Goal: Check status: Check status

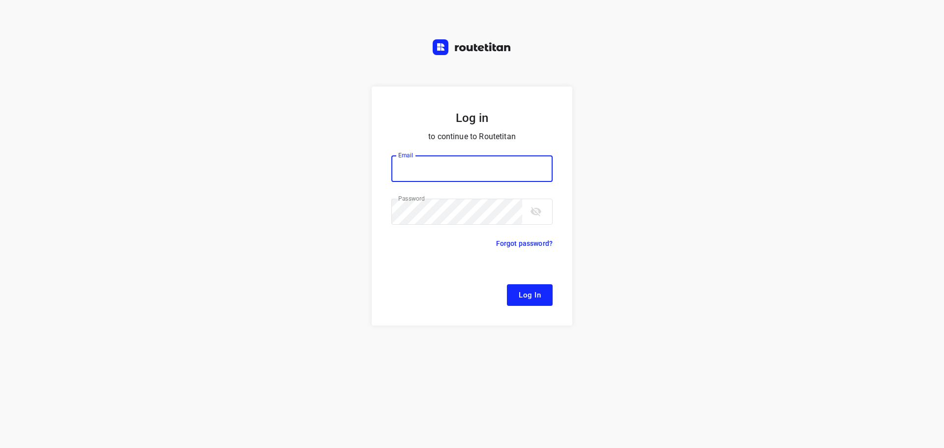
type input "[EMAIL_ADDRESS][DOMAIN_NAME]"
click at [528, 293] on span "Log In" at bounding box center [530, 295] width 22 height 13
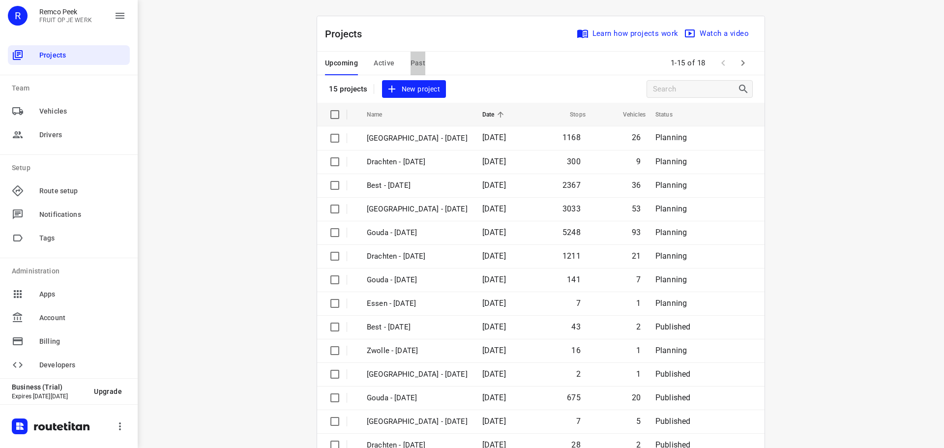
click at [415, 59] on span "Past" at bounding box center [418, 63] width 15 height 12
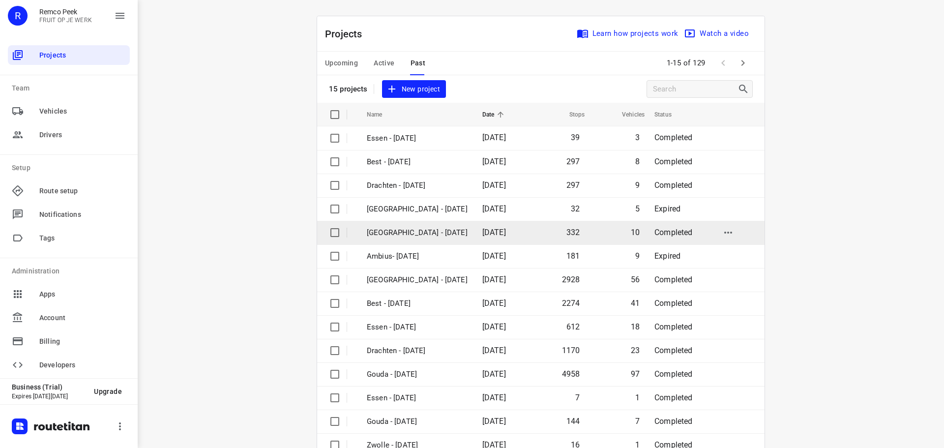
click at [389, 231] on p "[GEOGRAPHIC_DATA] - [DATE]" at bounding box center [417, 232] width 101 height 11
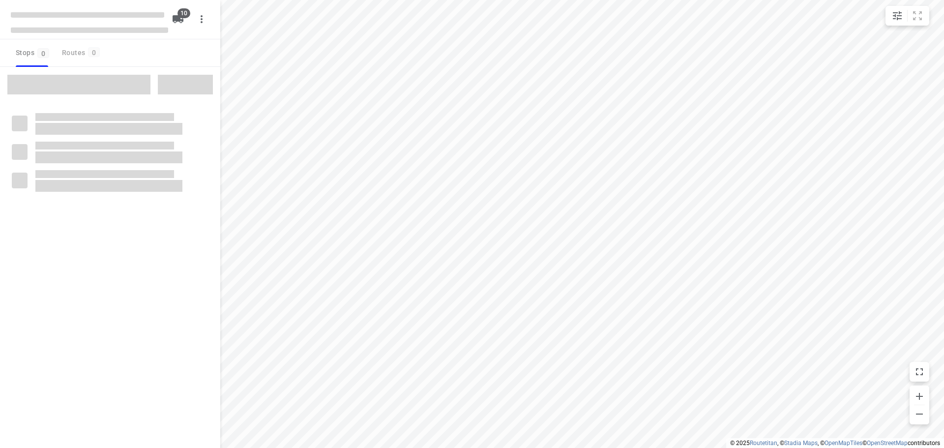
checkbox input "true"
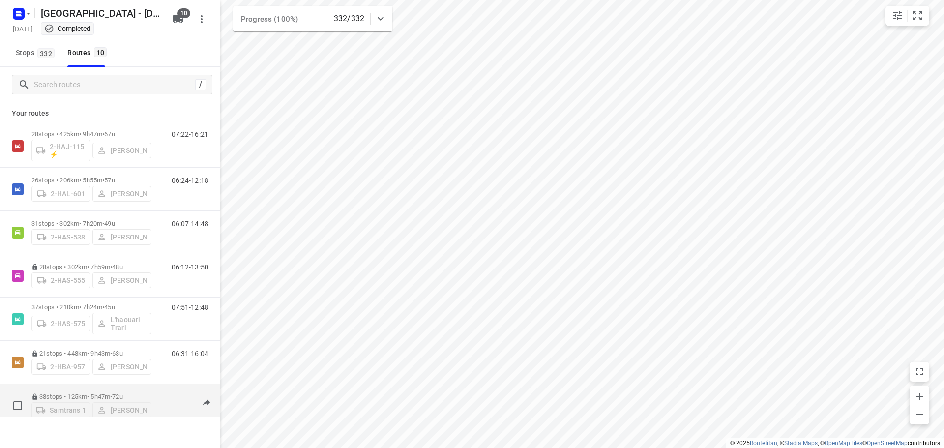
click at [77, 393] on p "38 stops • 125km • 5h47m • 72u" at bounding box center [91, 396] width 120 height 7
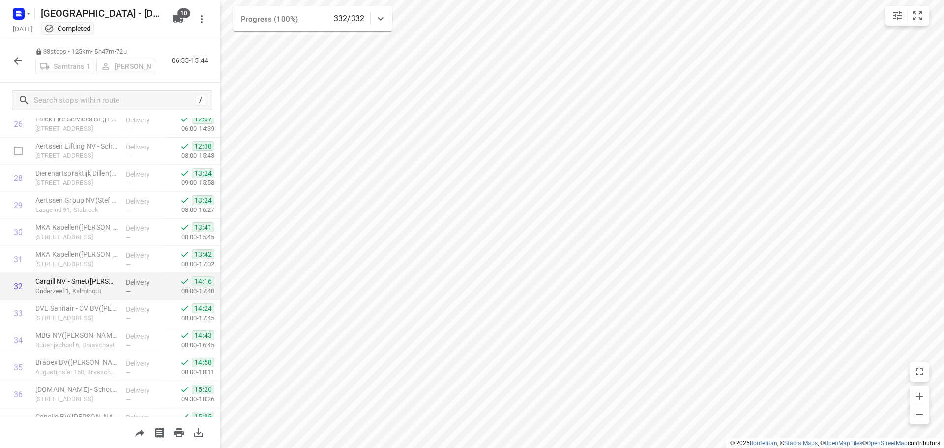
scroll to position [805, 0]
